Goal: Find specific page/section: Find specific page/section

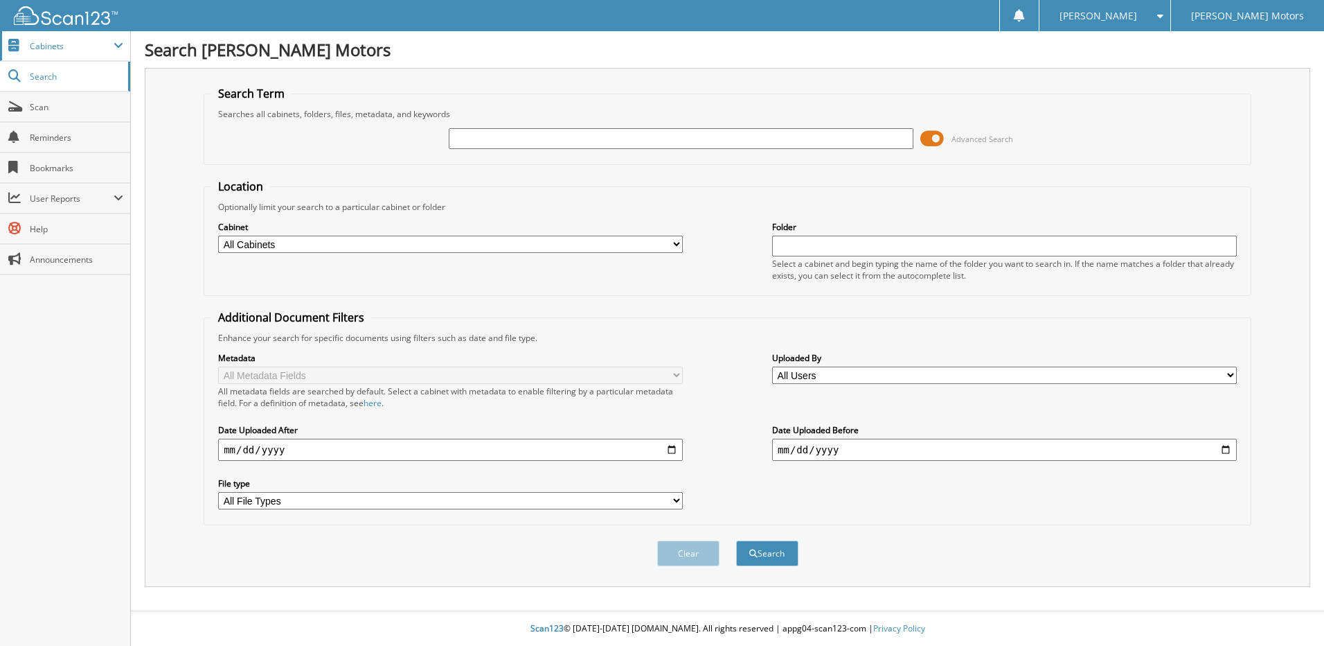
click at [62, 44] on span "Cabinets" at bounding box center [72, 46] width 84 height 12
click at [118, 43] on span at bounding box center [119, 45] width 10 height 11
click at [47, 109] on span "Scan" at bounding box center [77, 107] width 94 height 12
type input "C6148A"
click at [736, 540] on button "Search" at bounding box center [767, 553] width 62 height 26
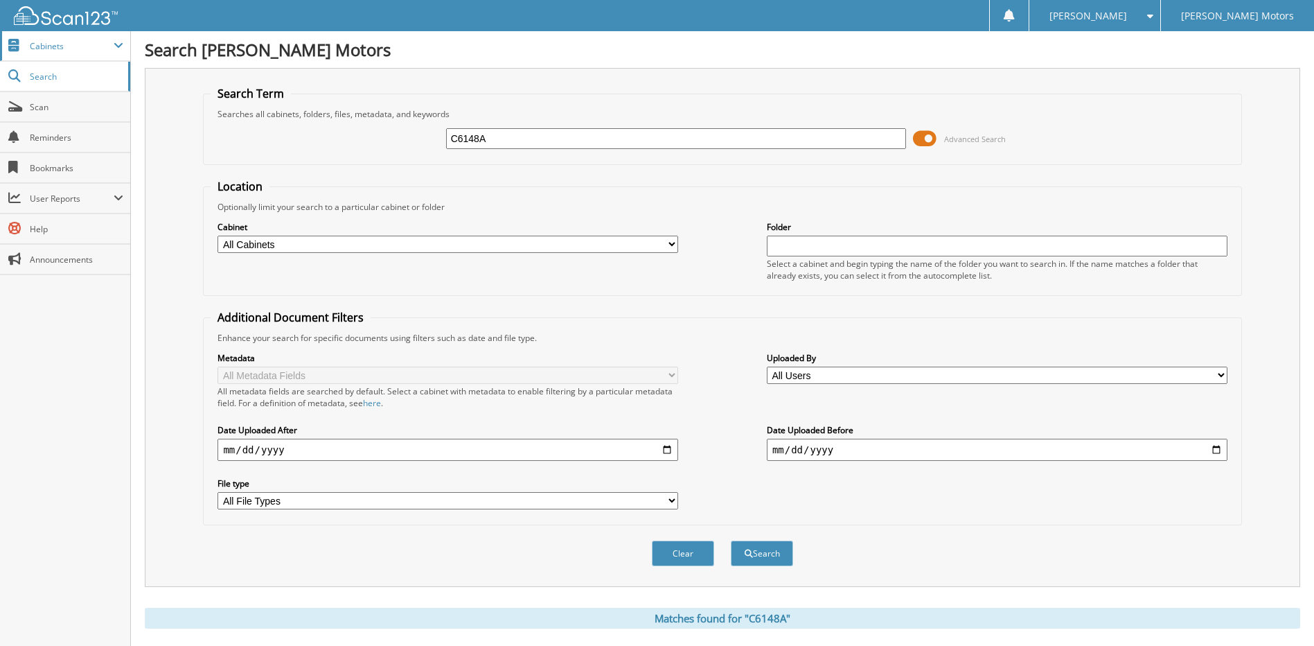
click at [103, 46] on span "Cabinets" at bounding box center [72, 46] width 84 height 12
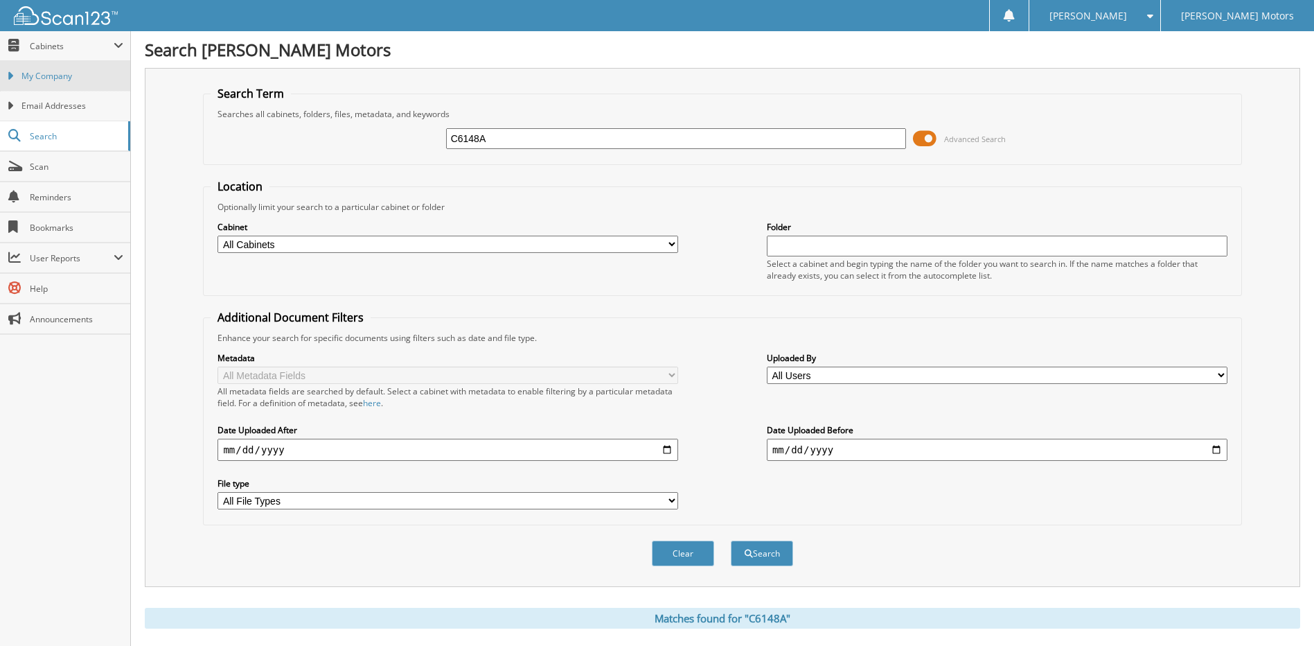
click at [60, 73] on span "My Company" at bounding box center [72, 76] width 102 height 12
